Goal: Information Seeking & Learning: Find contact information

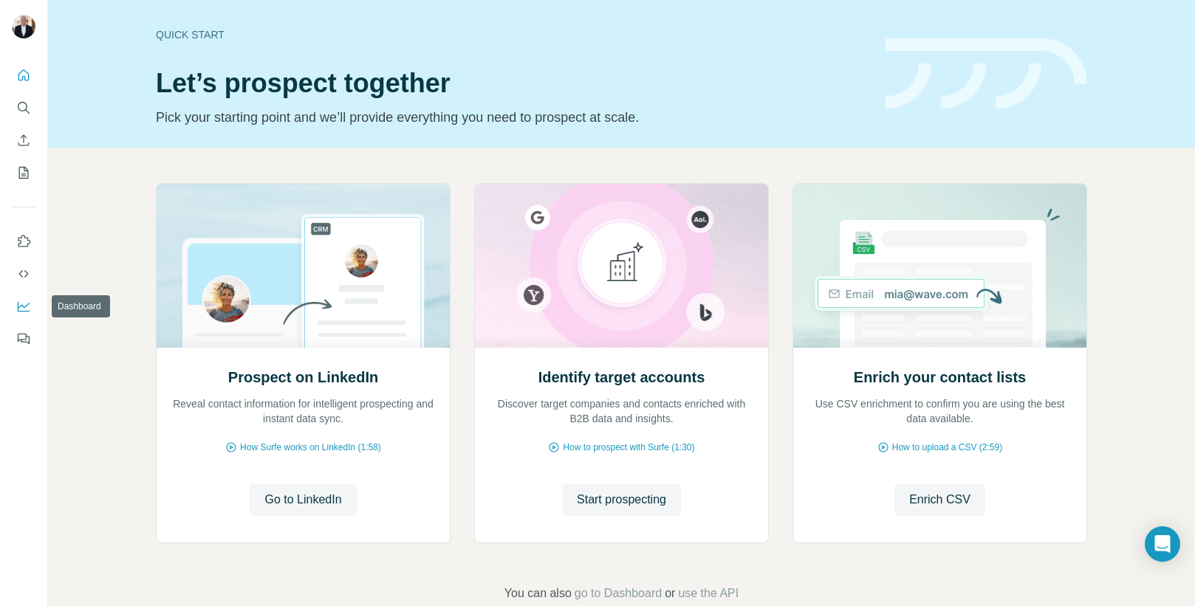
click at [24, 304] on icon "Dashboard" at bounding box center [23, 306] width 15 height 15
click at [22, 309] on icon "Dashboard" at bounding box center [23, 306] width 15 height 15
click at [617, 500] on span "Start prospecting" at bounding box center [621, 500] width 89 height 18
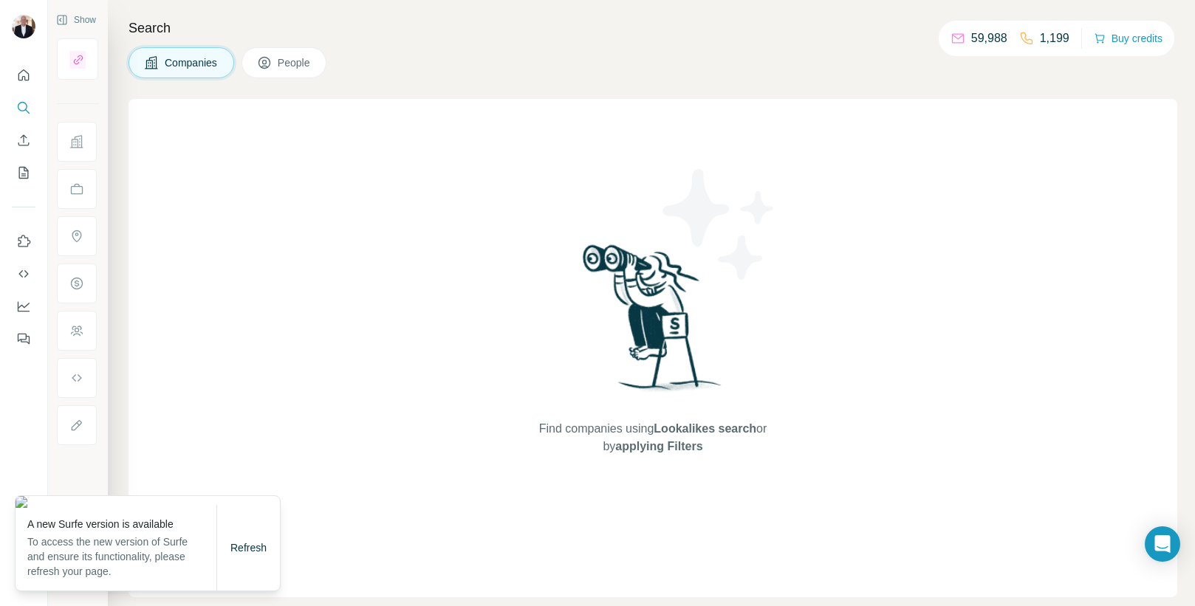
click at [290, 61] on span "People" at bounding box center [295, 62] width 34 height 15
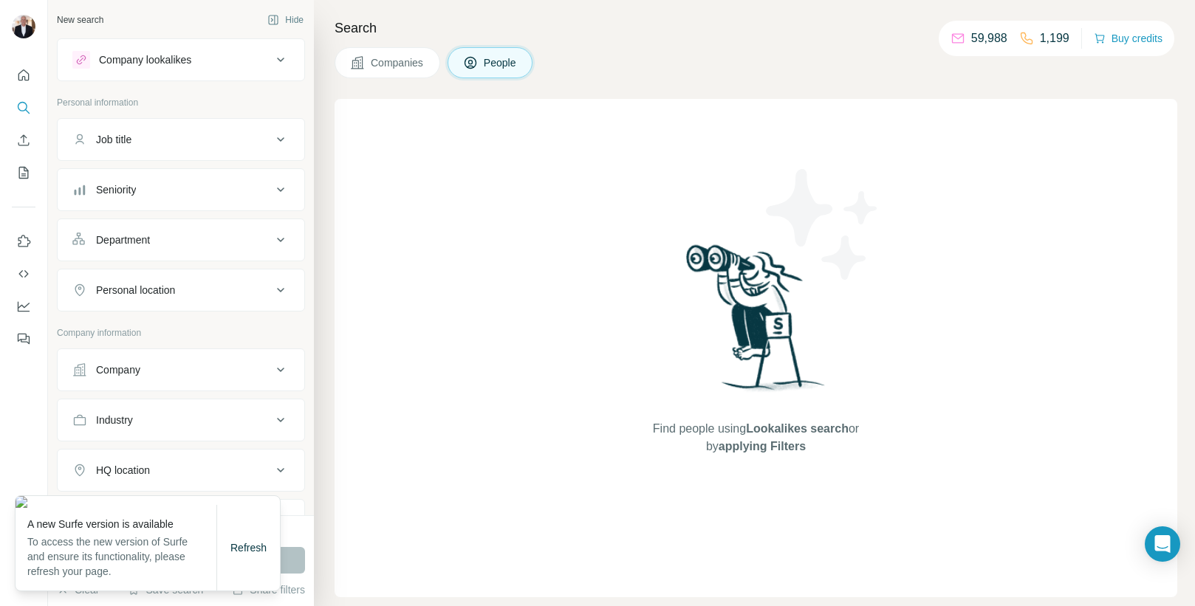
click at [140, 134] on div "Job title" at bounding box center [171, 139] width 199 height 15
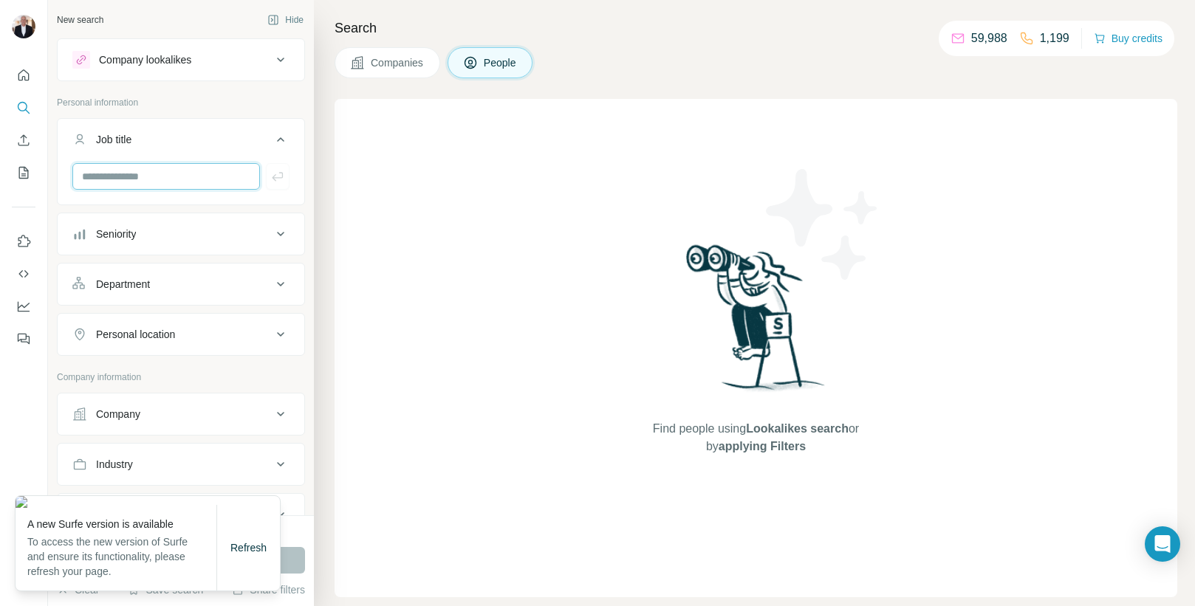
click at [136, 170] on input "text" at bounding box center [166, 176] width 188 height 27
type input "**********"
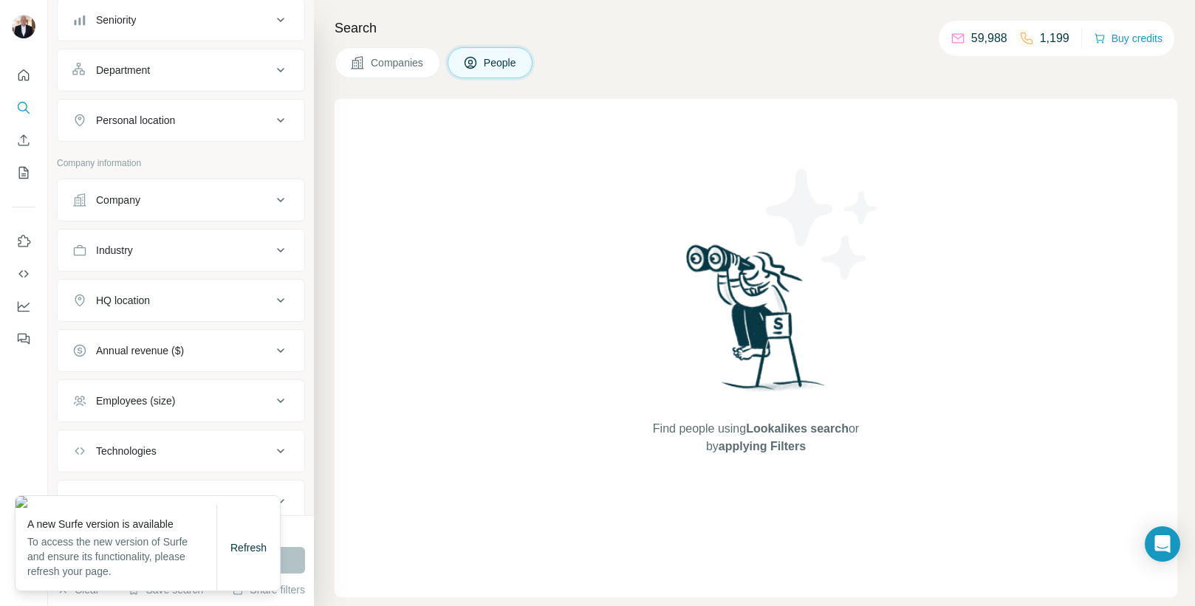
scroll to position [215, 0]
click at [277, 202] on icon at bounding box center [281, 200] width 18 height 18
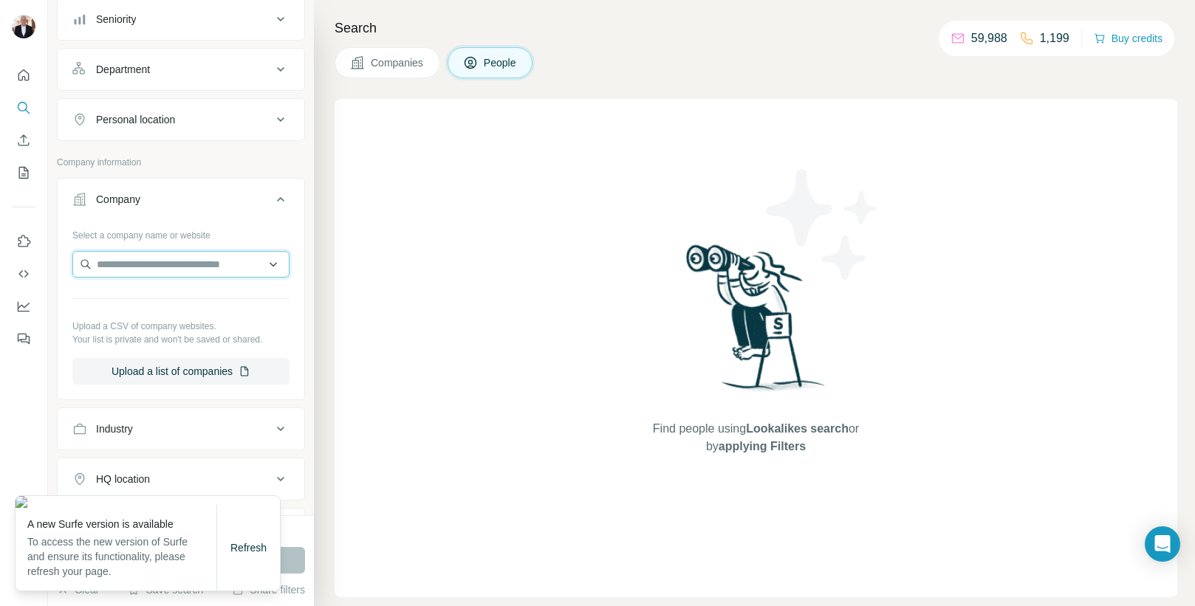
click at [199, 262] on input "text" at bounding box center [180, 264] width 217 height 27
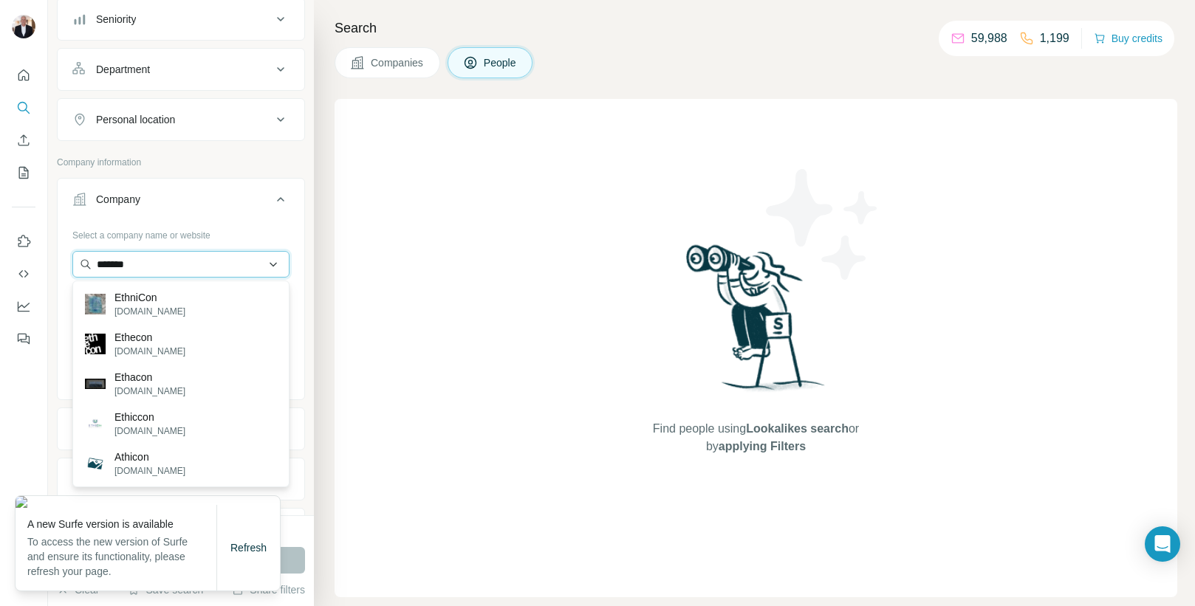
click at [96, 262] on input "*******" at bounding box center [180, 264] width 217 height 27
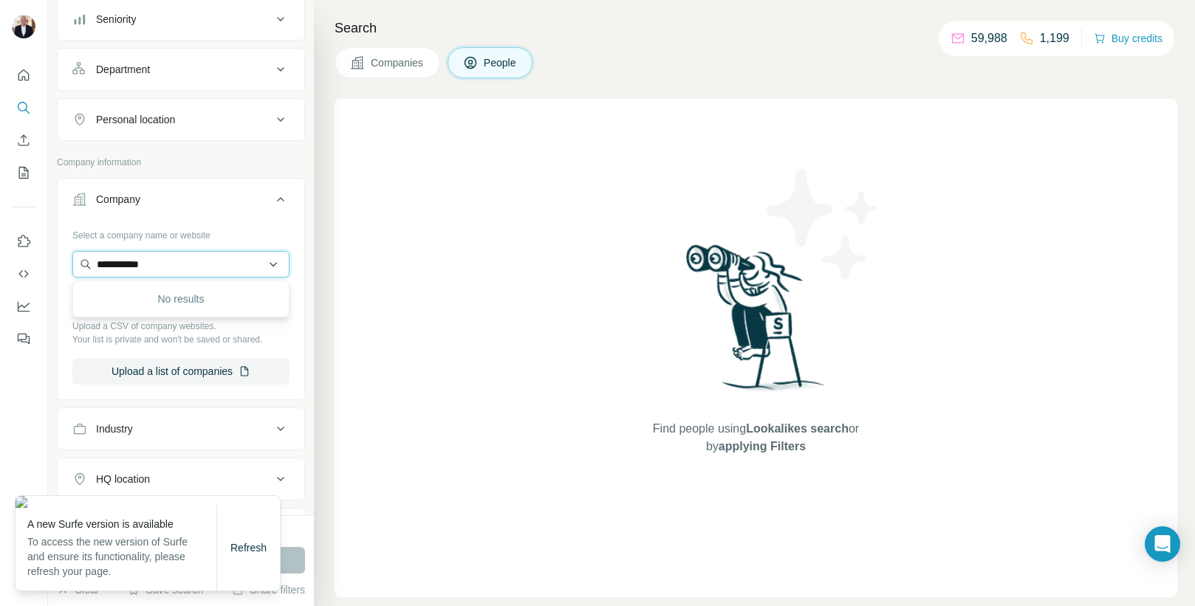
click at [201, 270] on input "**********" at bounding box center [180, 264] width 217 height 27
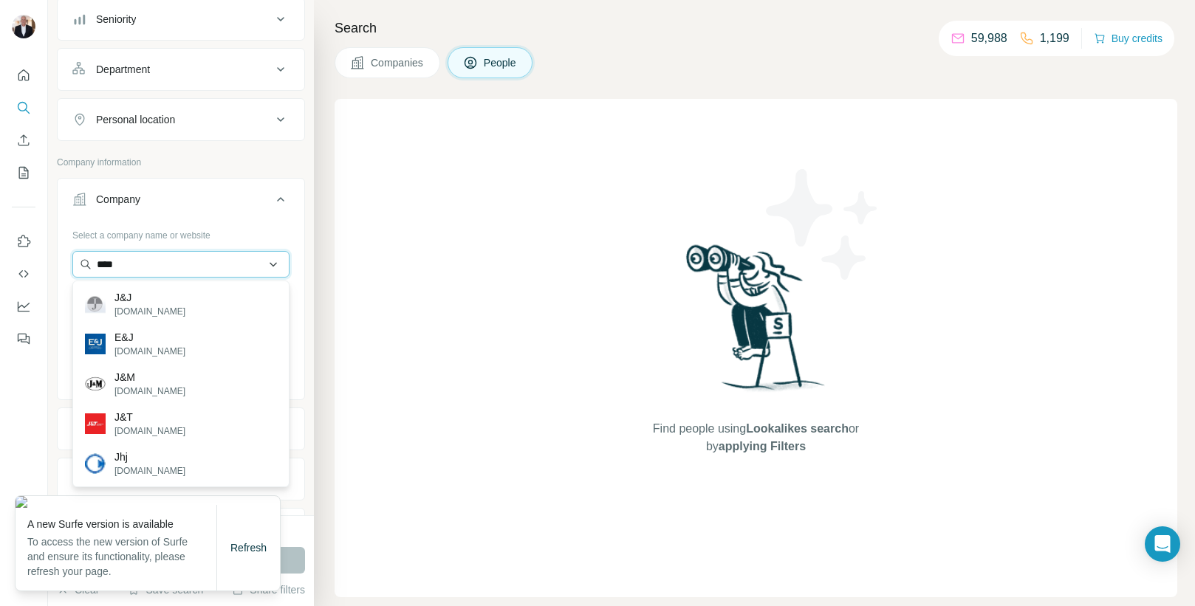
click at [134, 258] on input "***" at bounding box center [180, 264] width 217 height 27
type input "*"
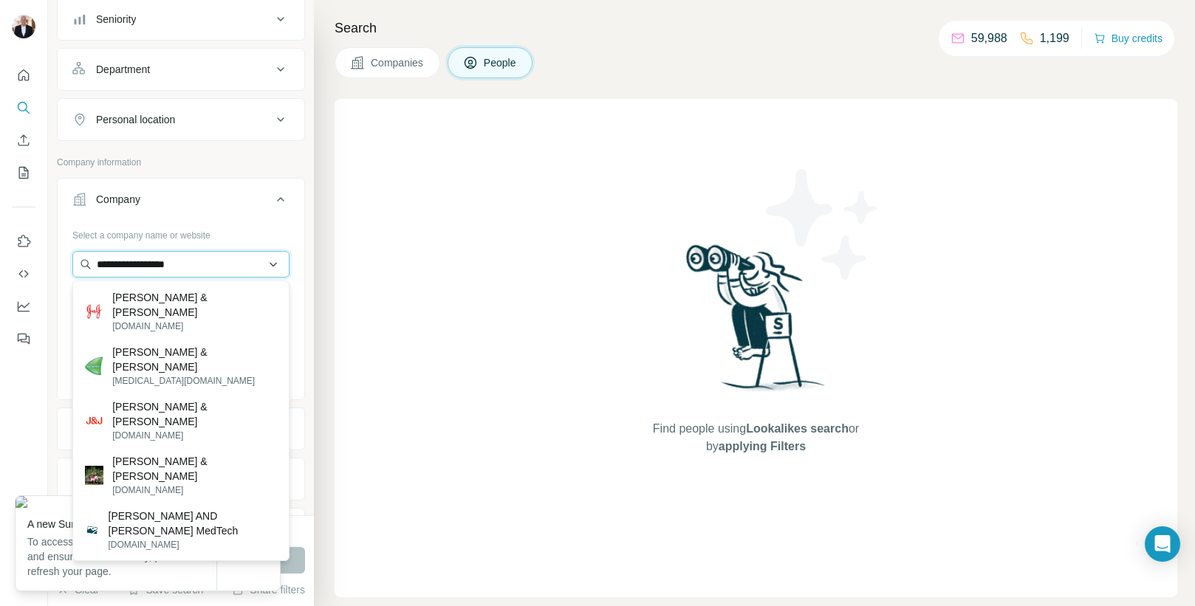
type input "**********"
click at [210, 266] on input "**********" at bounding box center [180, 264] width 217 height 27
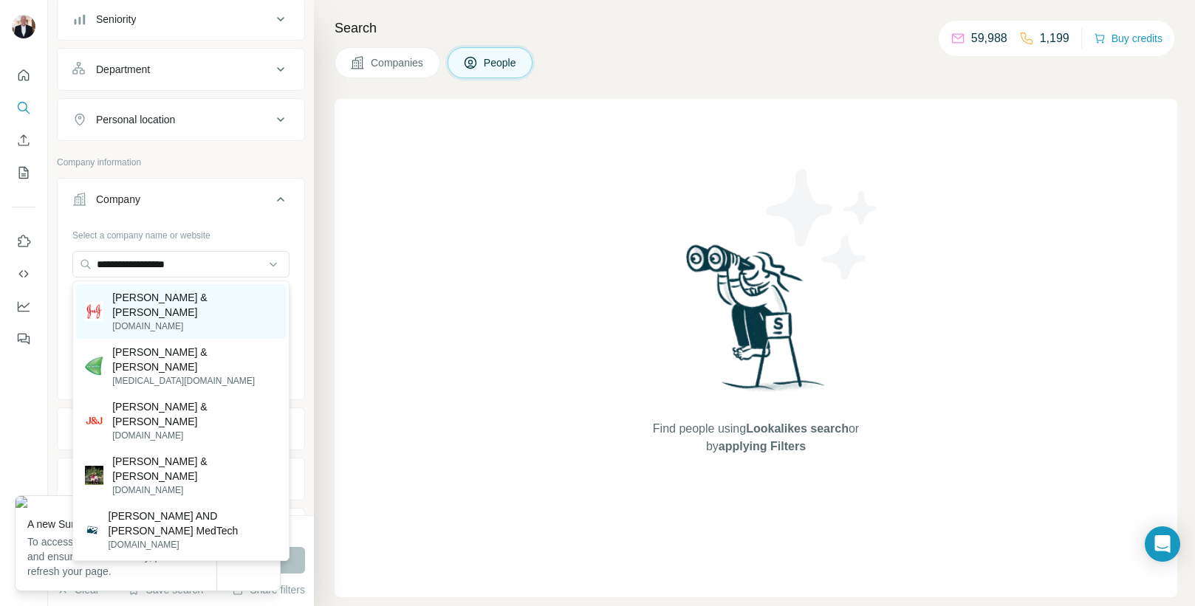
click at [159, 295] on p "[PERSON_NAME] & [PERSON_NAME]" at bounding box center [194, 305] width 165 height 30
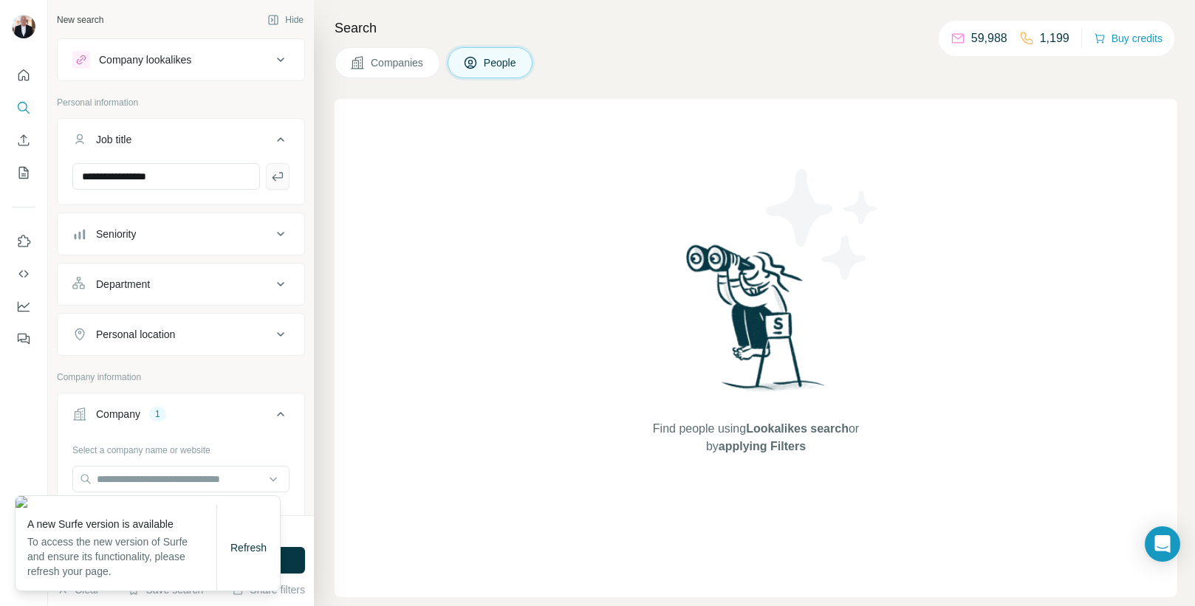
click at [285, 177] on button "button" at bounding box center [278, 176] width 24 height 27
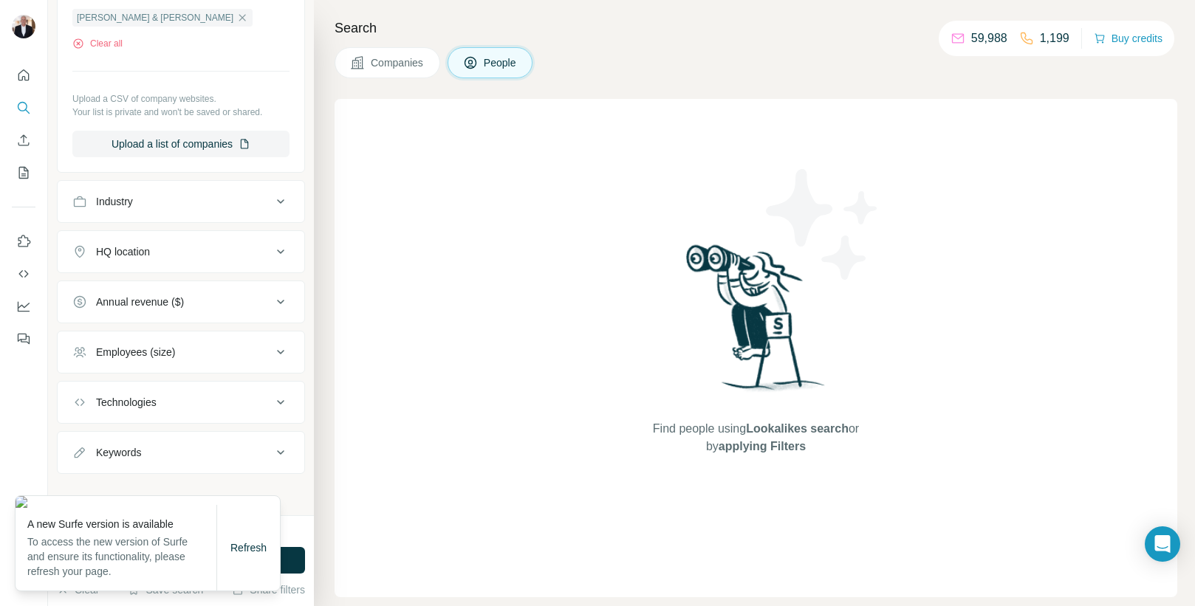
scroll to position [546, 0]
click at [249, 548] on span "Refresh" at bounding box center [248, 548] width 36 height 12
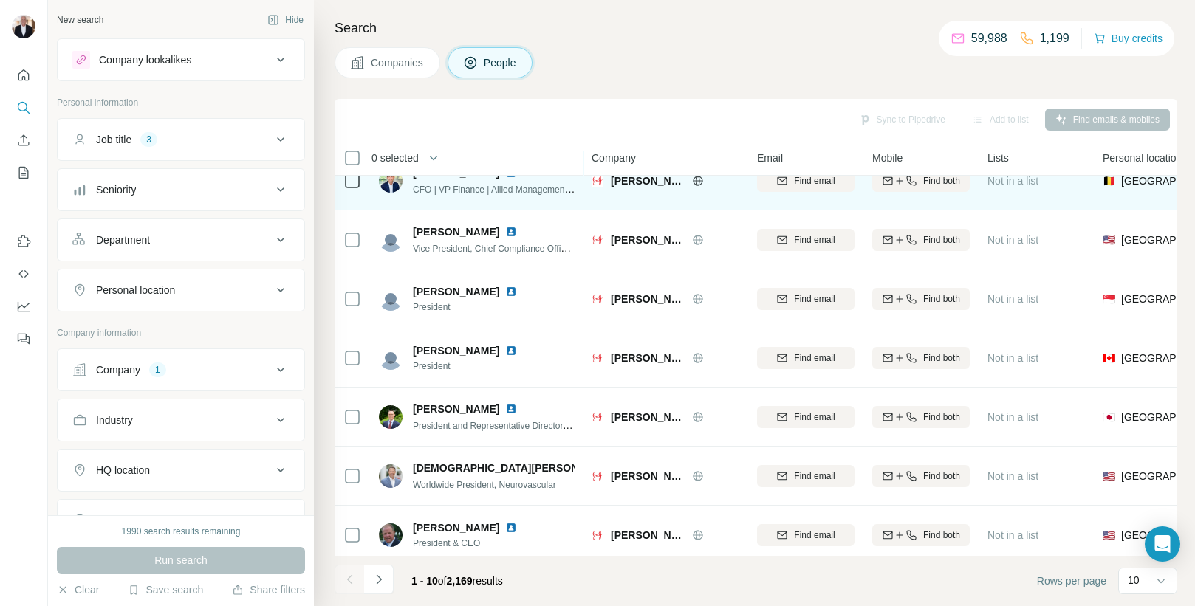
scroll to position [210, 0]
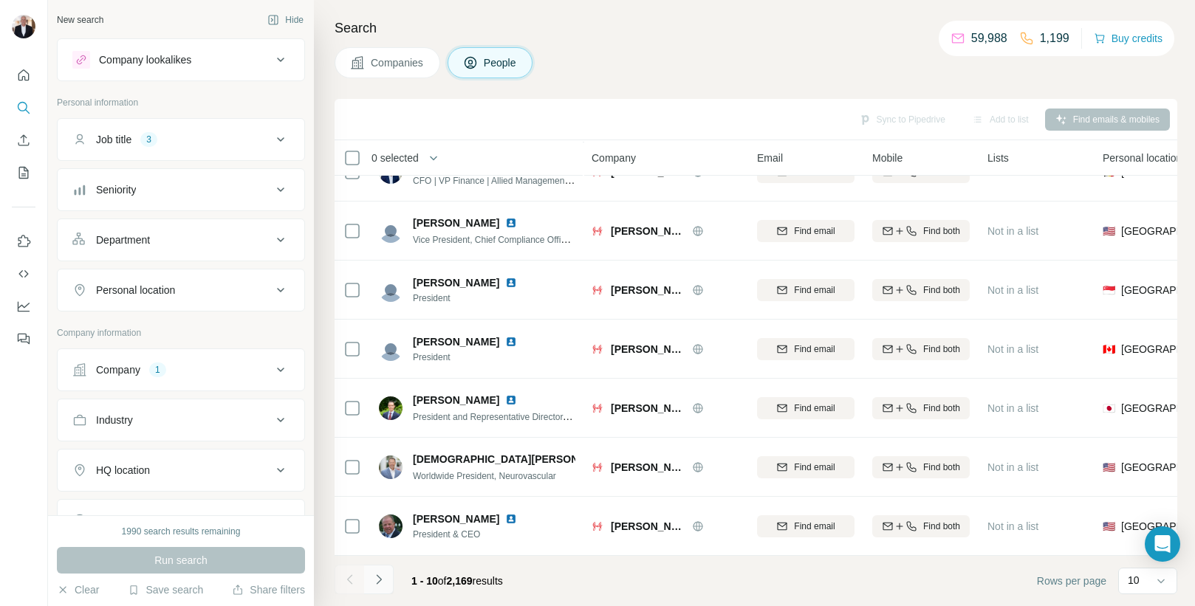
click at [378, 580] on icon "Navigate to next page" at bounding box center [378, 579] width 15 height 15
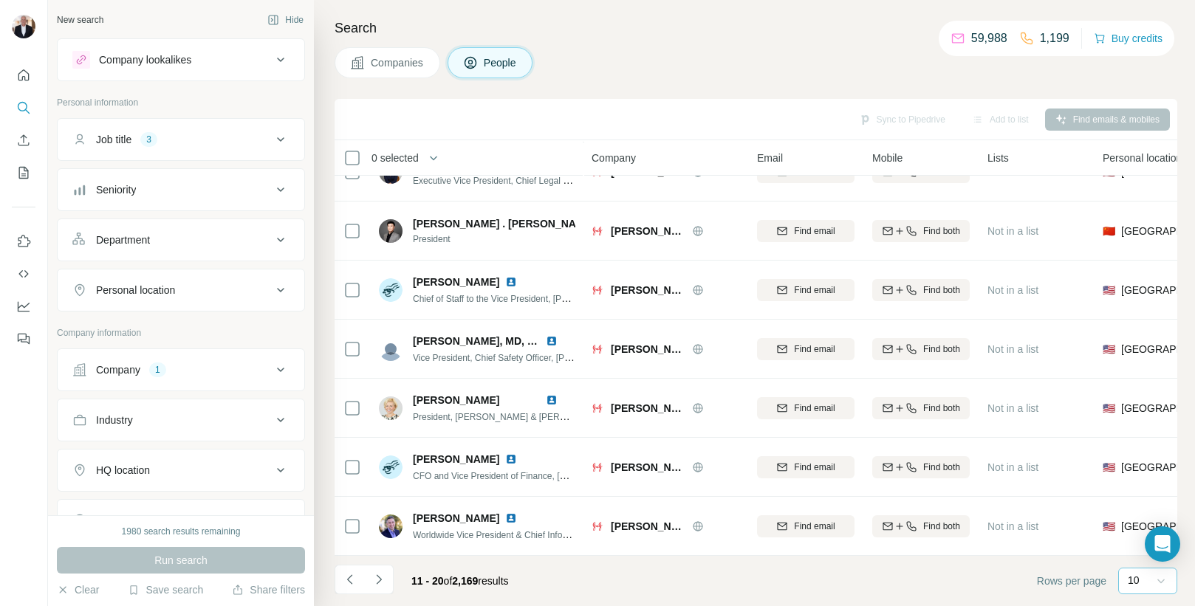
click at [1162, 580] on icon at bounding box center [1160, 582] width 7 height 4
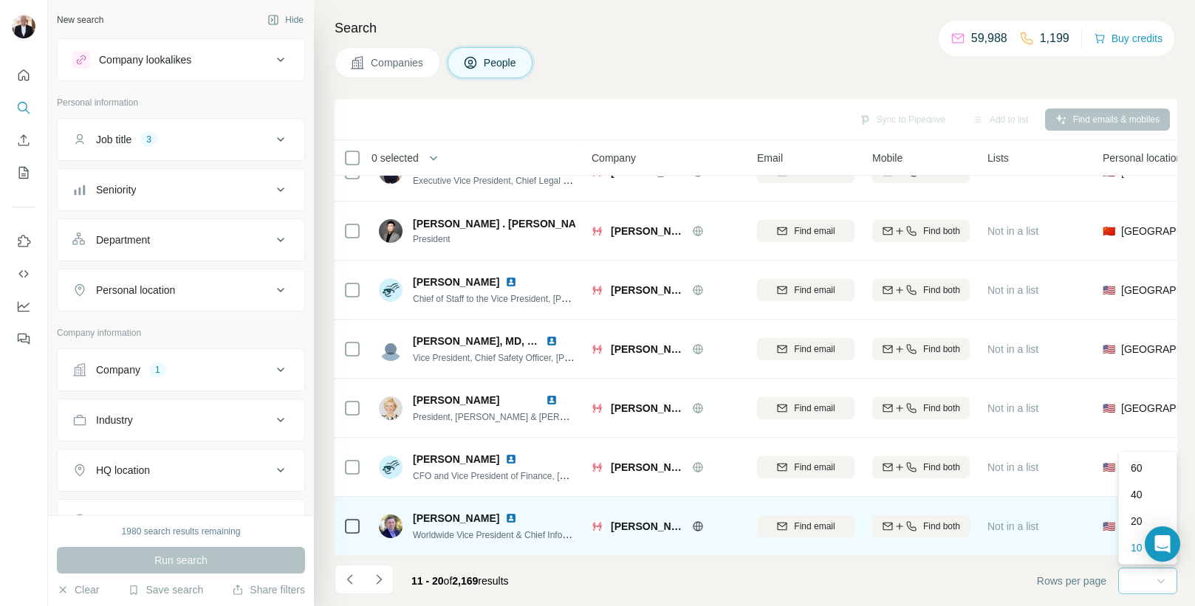
click at [1133, 518] on p "20" at bounding box center [1137, 521] width 12 height 15
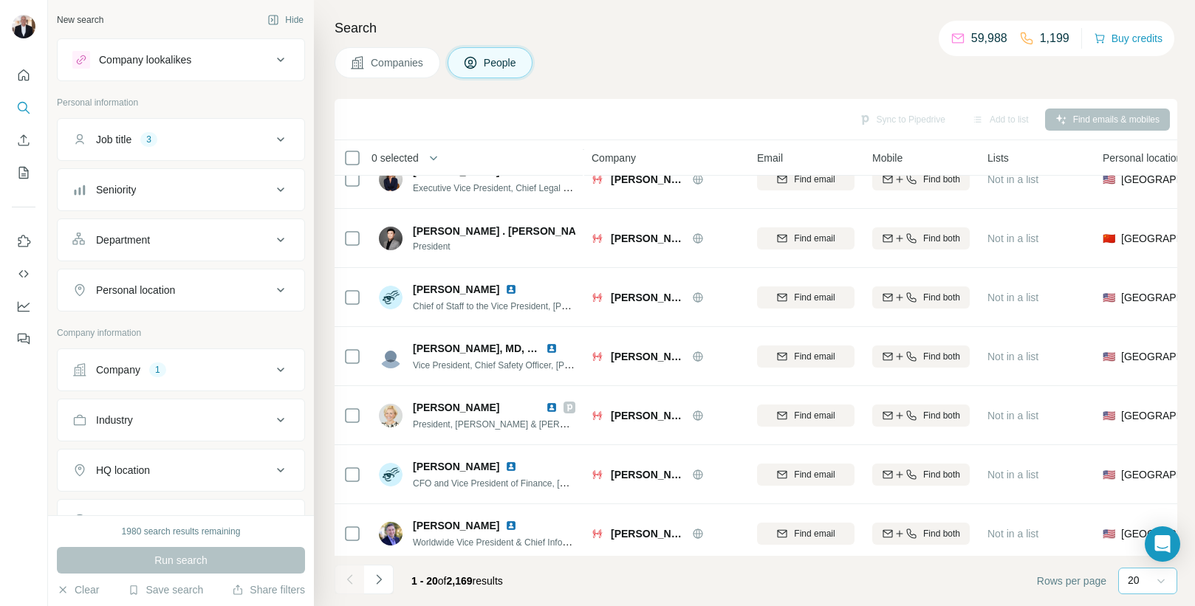
scroll to position [801, 0]
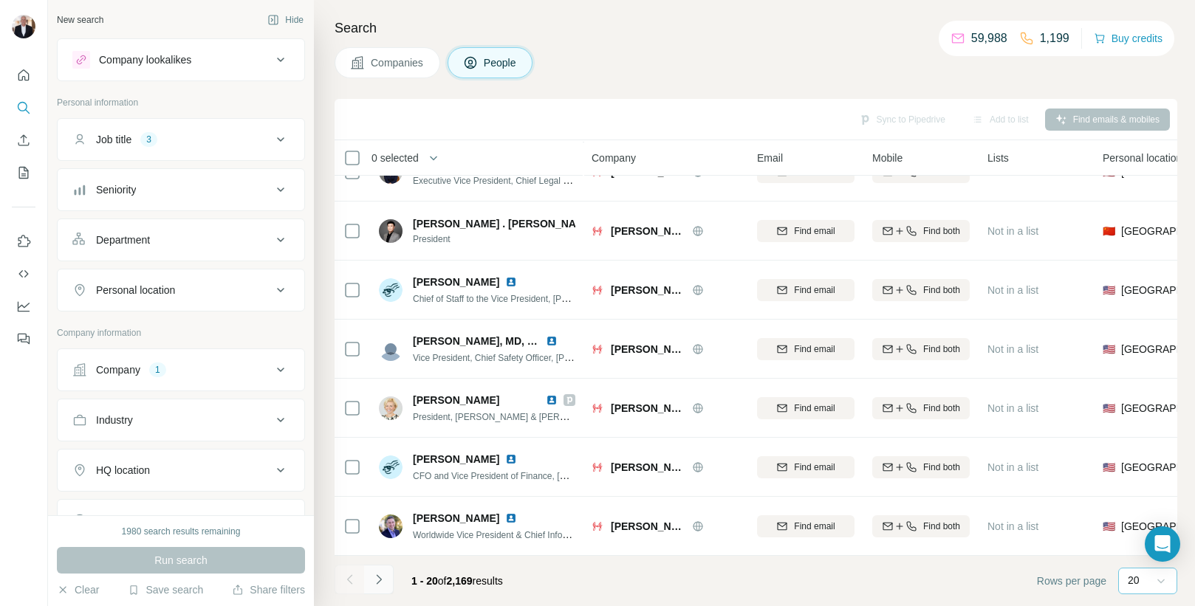
click at [371, 583] on icon "Navigate to next page" at bounding box center [378, 579] width 15 height 15
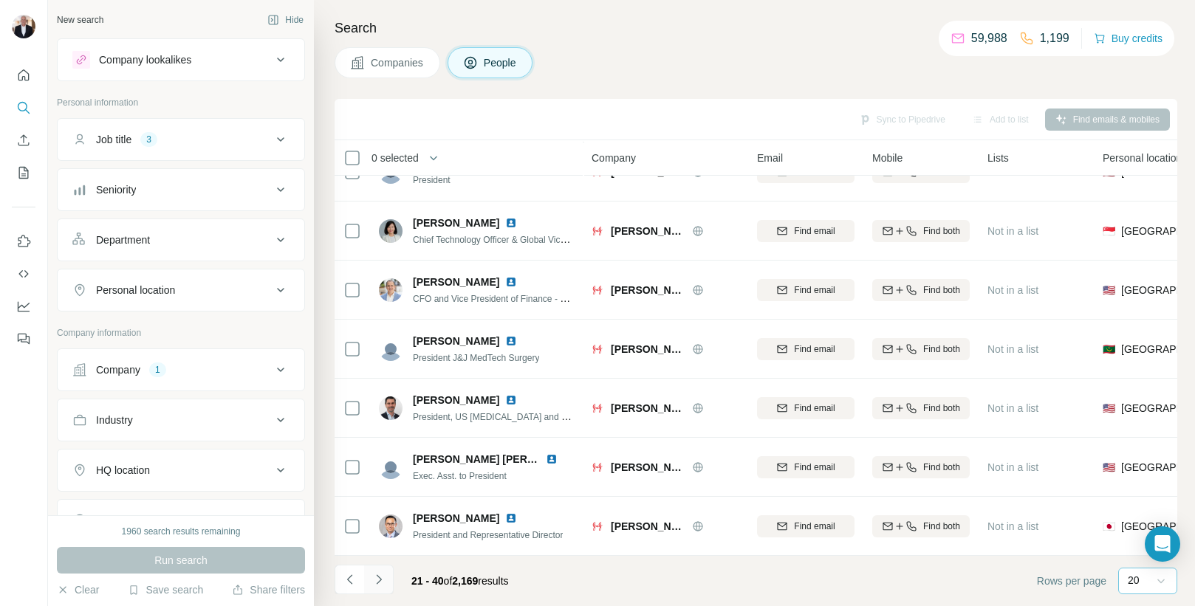
click at [377, 583] on icon "Navigate to next page" at bounding box center [378, 579] width 15 height 15
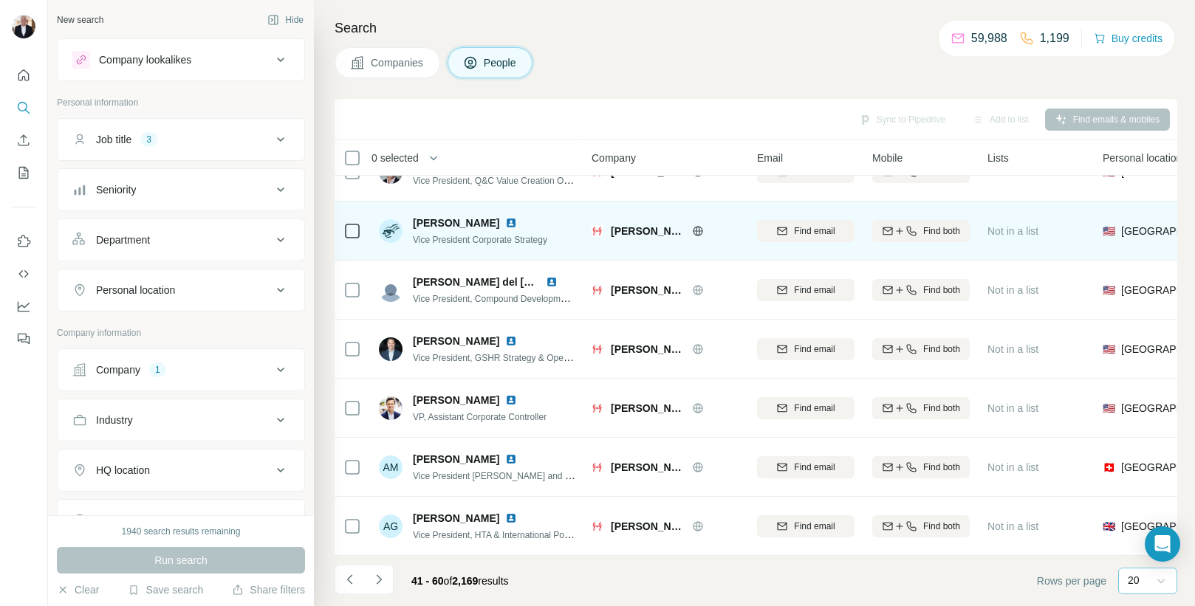
click at [450, 224] on span "[PERSON_NAME]" at bounding box center [456, 223] width 86 height 15
click at [456, 239] on span "Vice President Corporate Strategy" at bounding box center [480, 240] width 134 height 10
click at [505, 224] on img at bounding box center [511, 223] width 12 height 12
click at [505, 220] on img at bounding box center [511, 223] width 12 height 12
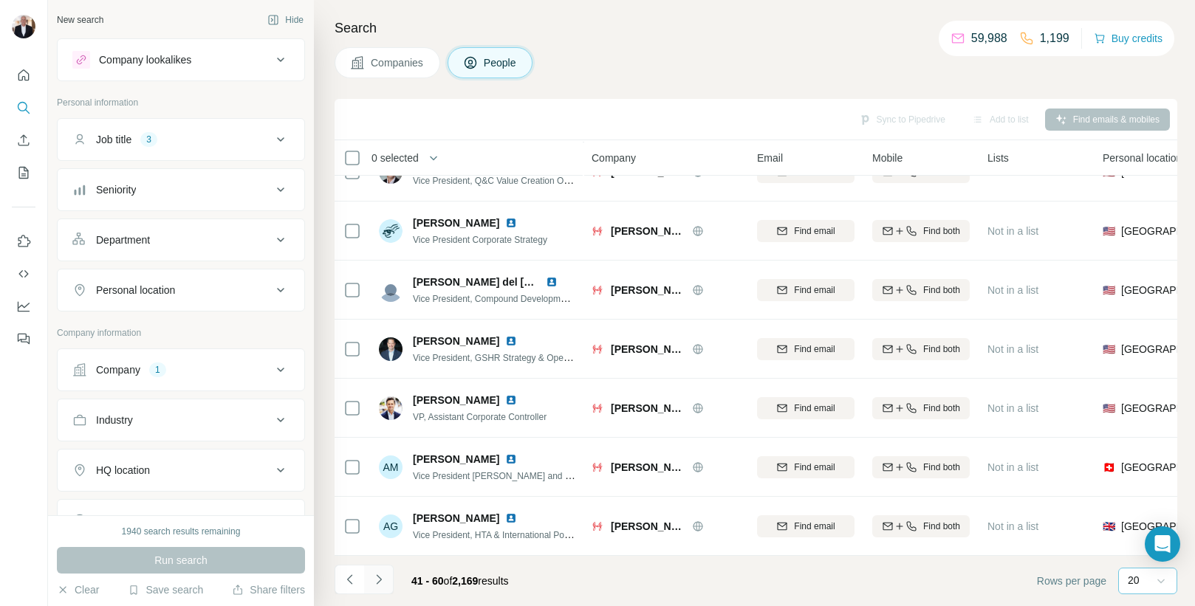
click at [375, 577] on icon "Navigate to next page" at bounding box center [378, 579] width 15 height 15
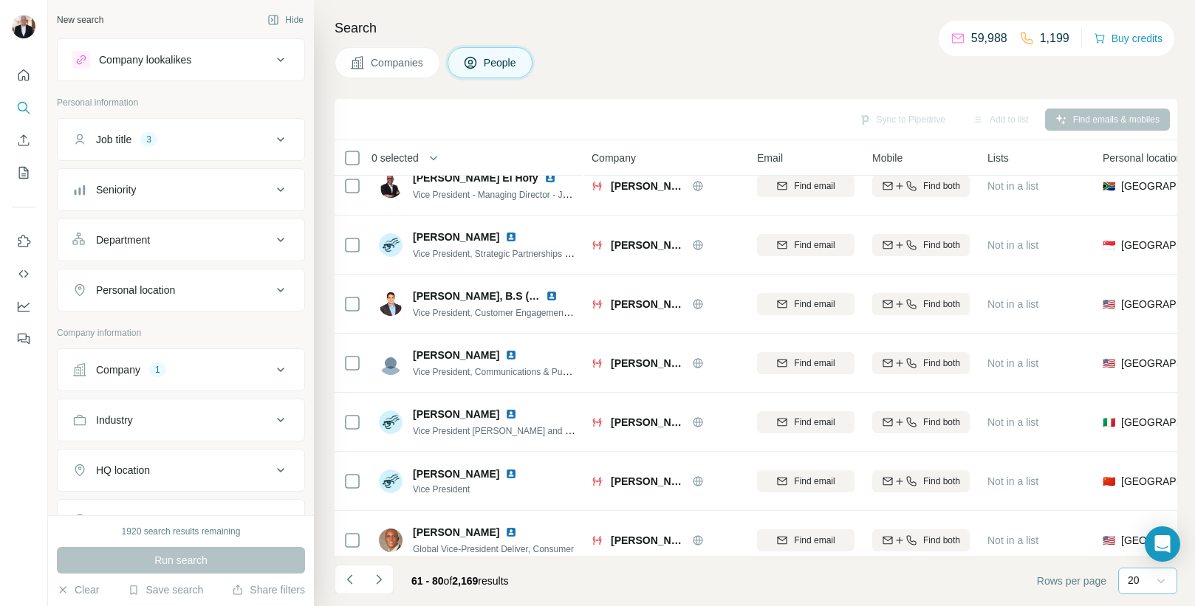
scroll to position [22, 0]
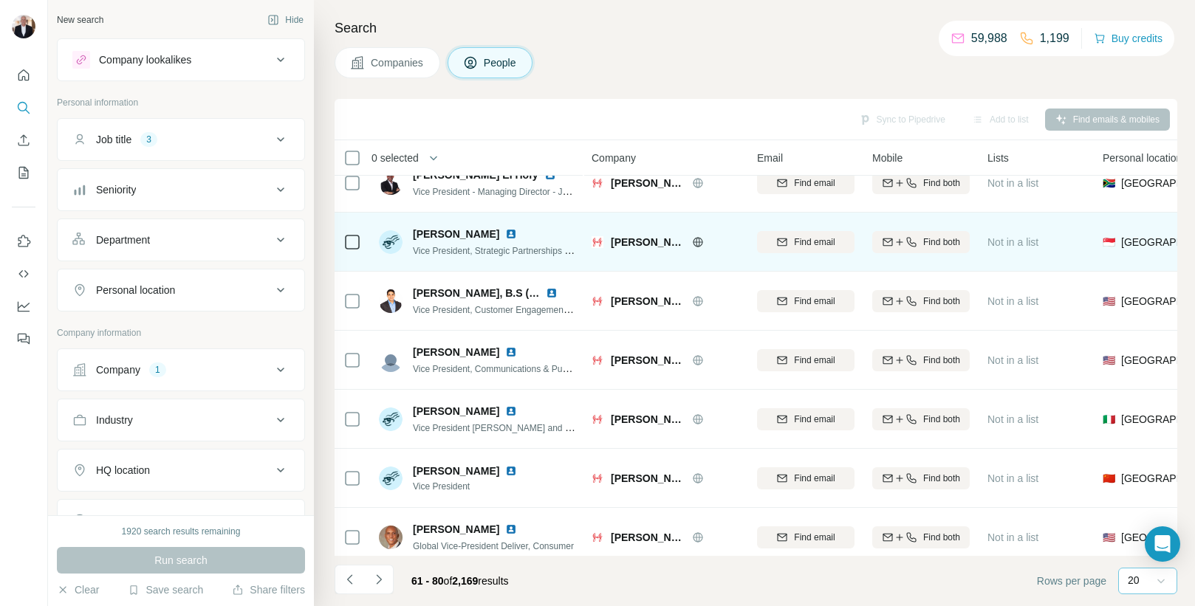
click at [505, 233] on img at bounding box center [511, 234] width 12 height 12
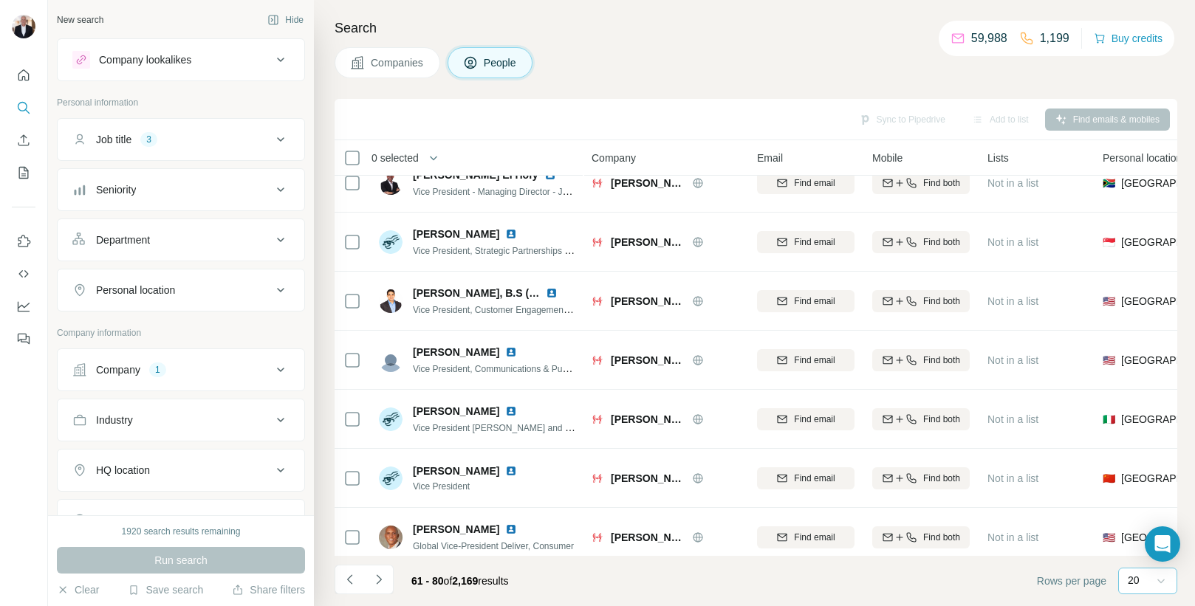
click at [282, 472] on icon at bounding box center [281, 471] width 18 height 18
click at [193, 494] on input "text" at bounding box center [180, 507] width 217 height 27
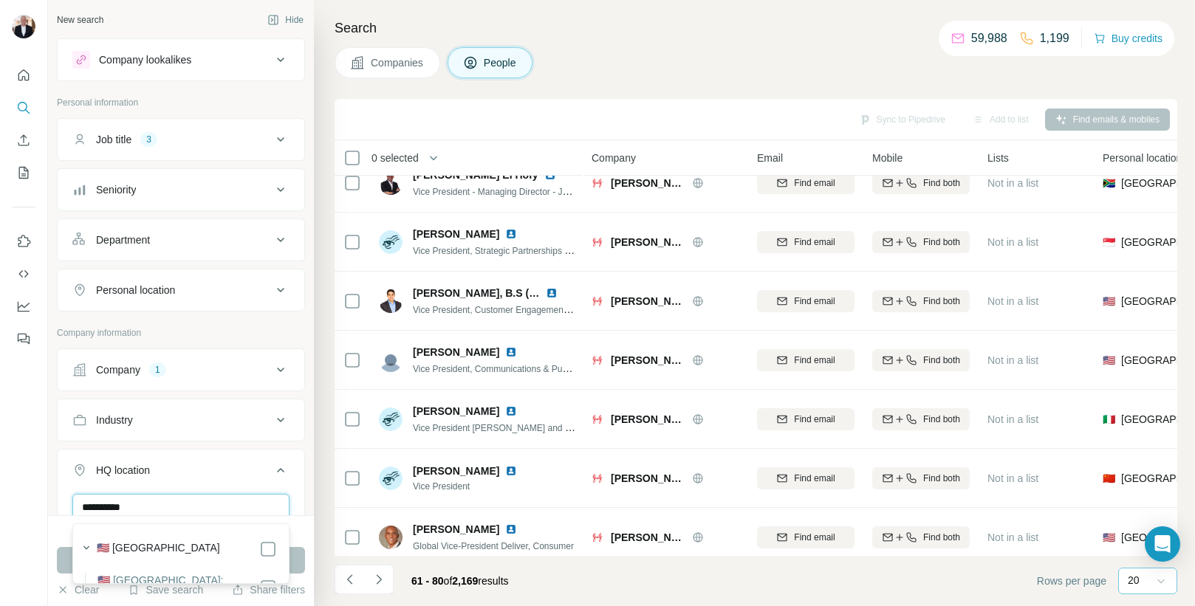
type input "**********"
click at [130, 539] on div "🇺🇸 [GEOGRAPHIC_DATA]" at bounding box center [176, 548] width 201 height 21
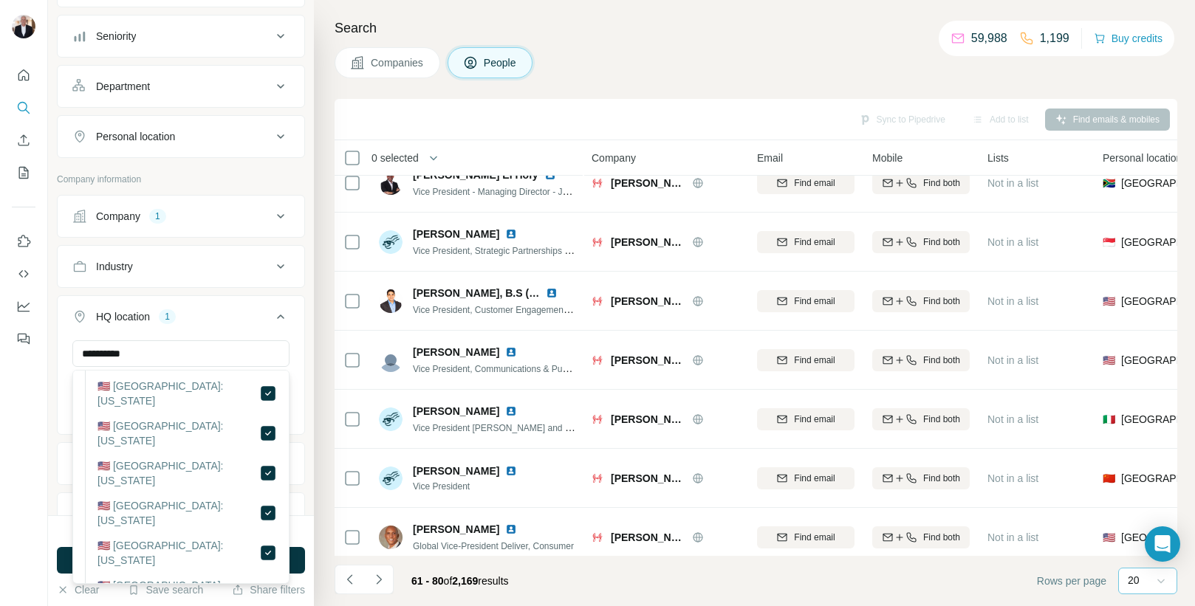
scroll to position [195, 0]
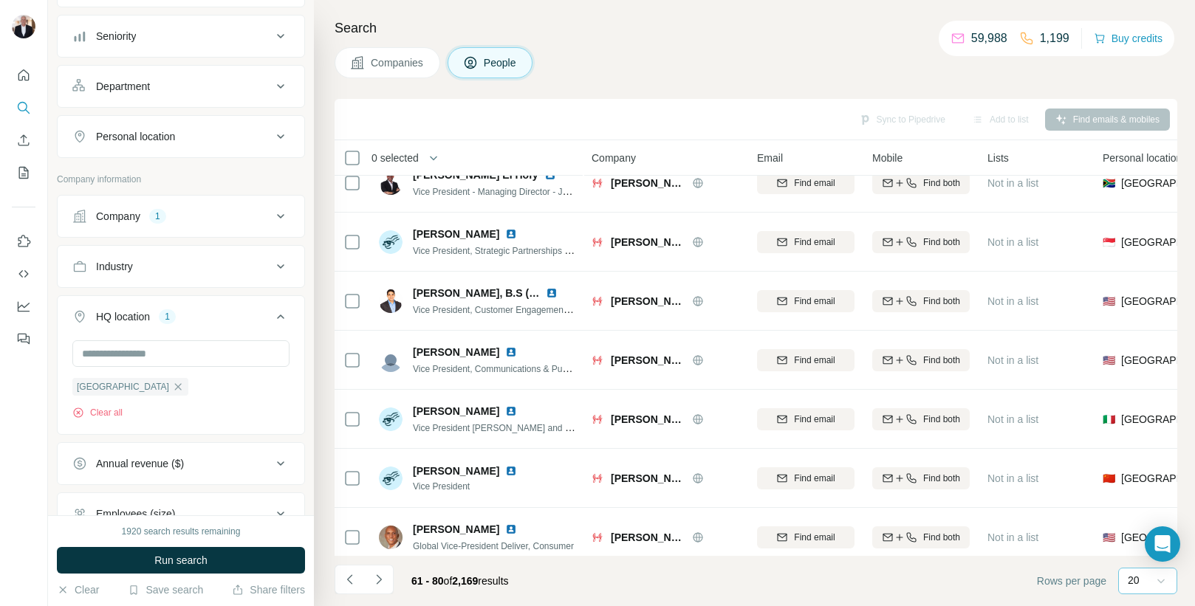
click at [306, 409] on div "New search Hide Company lookalikes Personal information Job title 3 Seniority D…" at bounding box center [181, 257] width 266 height 515
click at [178, 562] on span "Run search" at bounding box center [180, 560] width 53 height 15
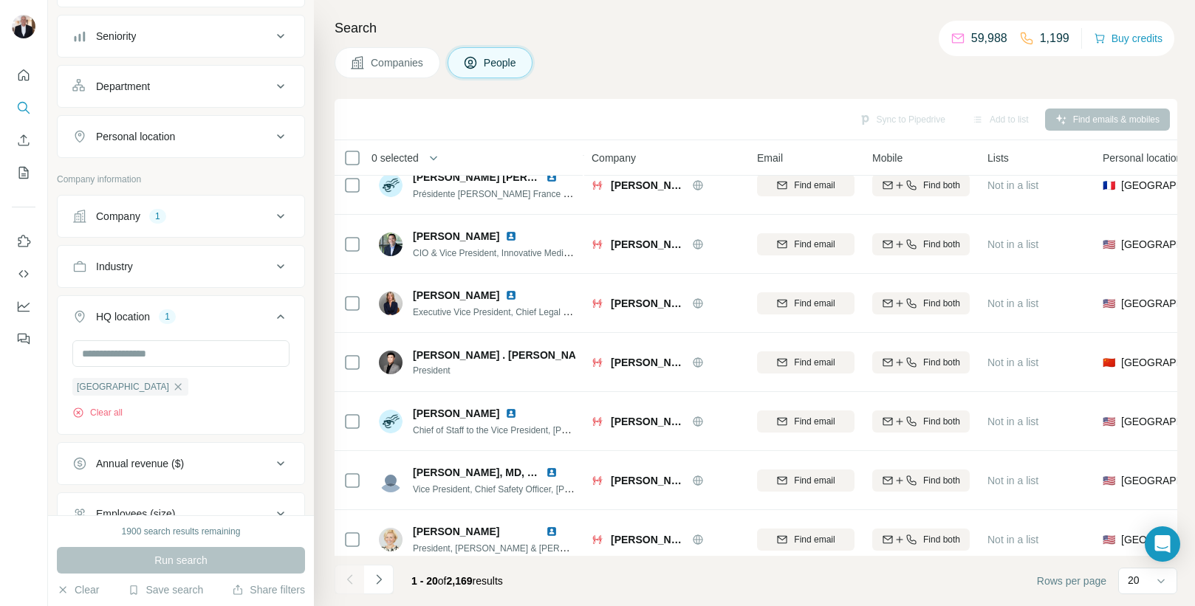
scroll to position [801, 0]
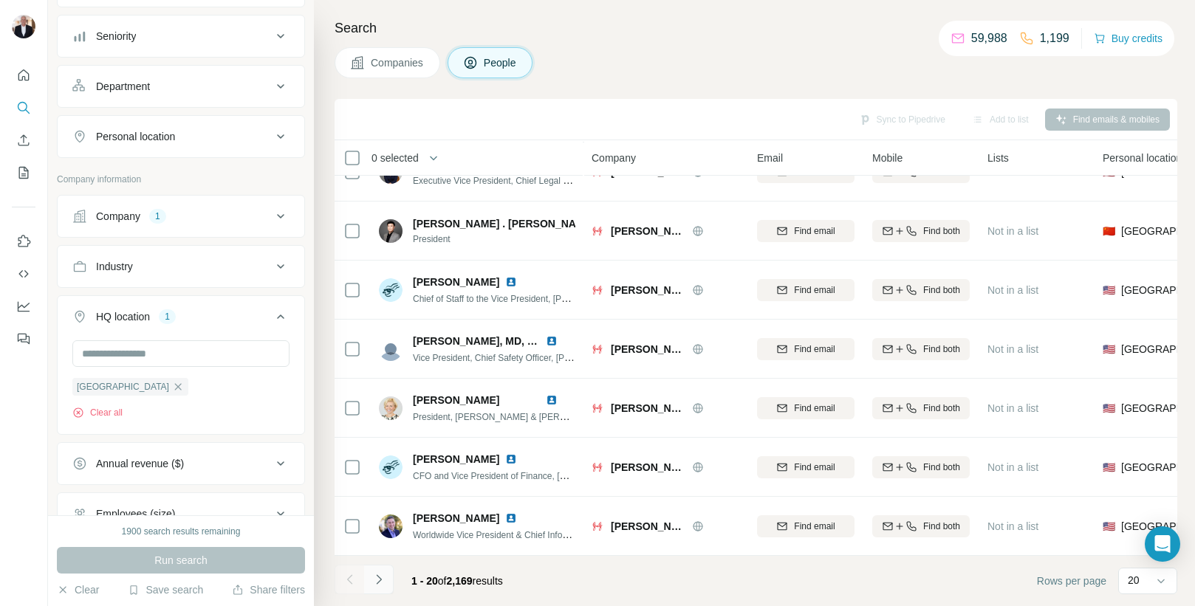
click at [378, 582] on icon "Navigate to next page" at bounding box center [378, 580] width 5 height 10
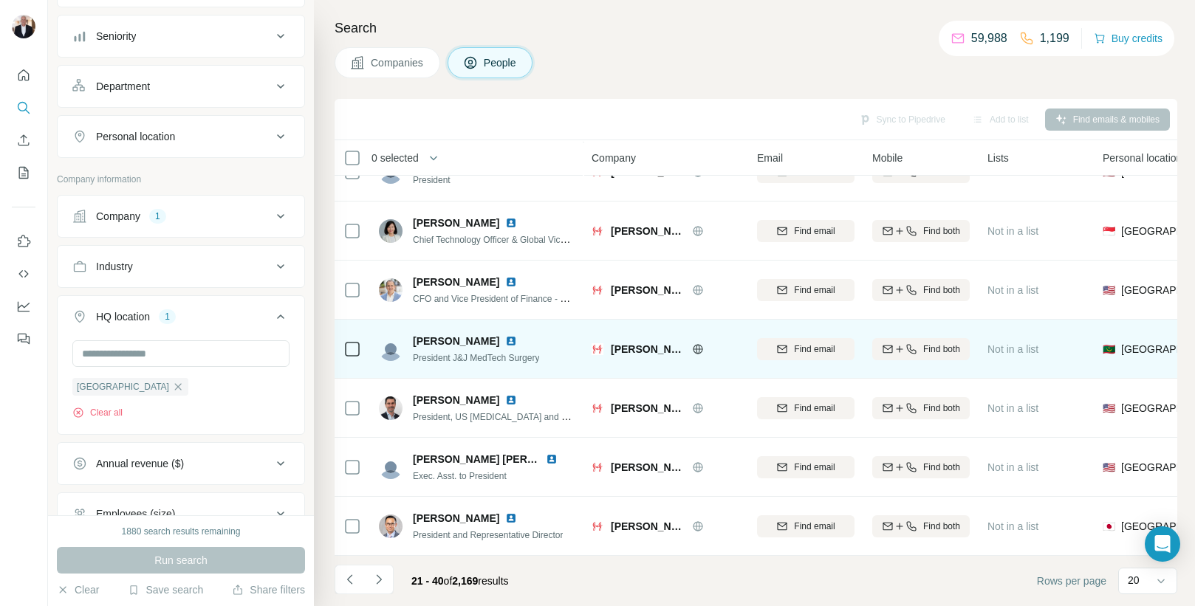
click at [505, 340] on img at bounding box center [511, 341] width 12 height 12
